Goal: Browse casually: Explore the website without a specific task or goal

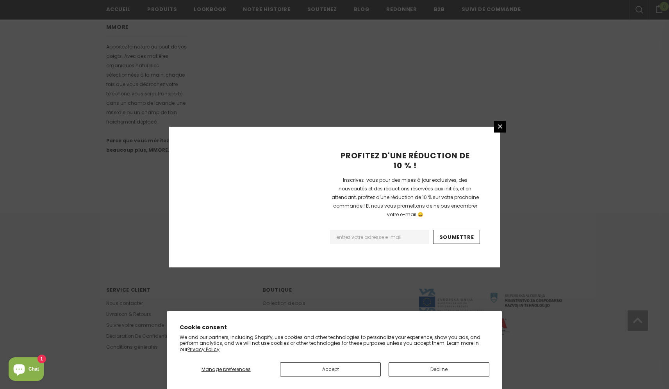
scroll to position [431, 0]
